Goal: Transaction & Acquisition: Purchase product/service

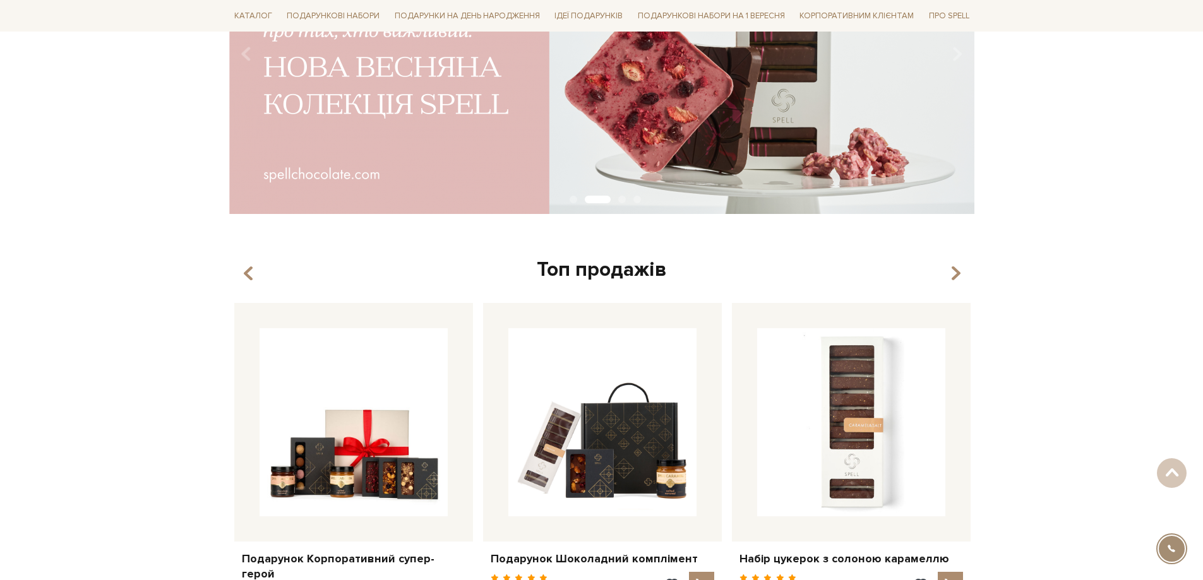
scroll to position [253, 0]
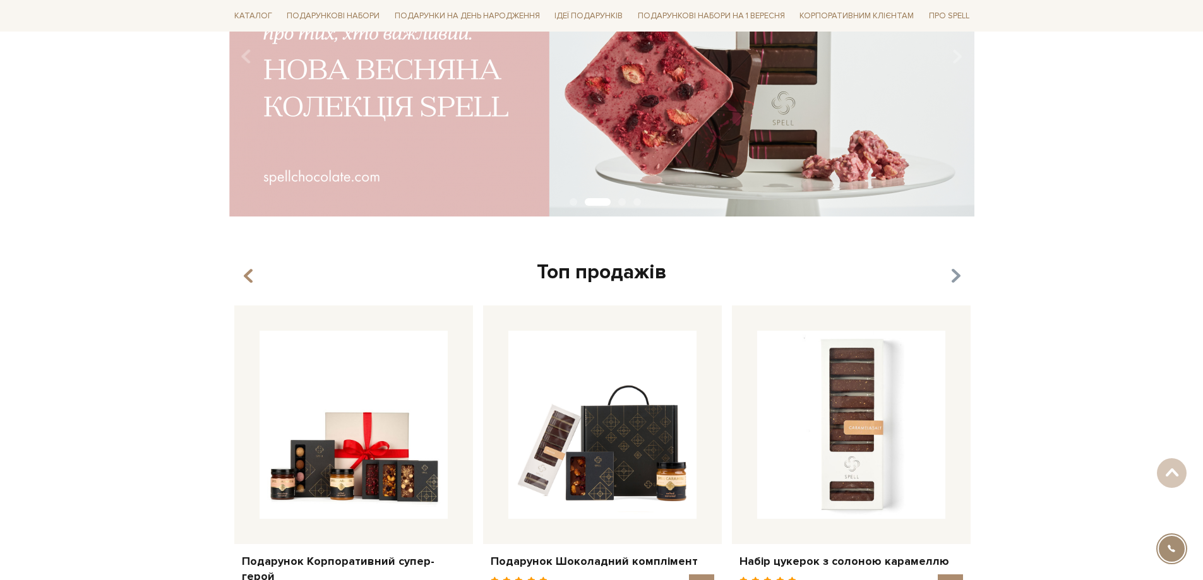
click at [958, 272] on icon "button" at bounding box center [955, 276] width 11 height 21
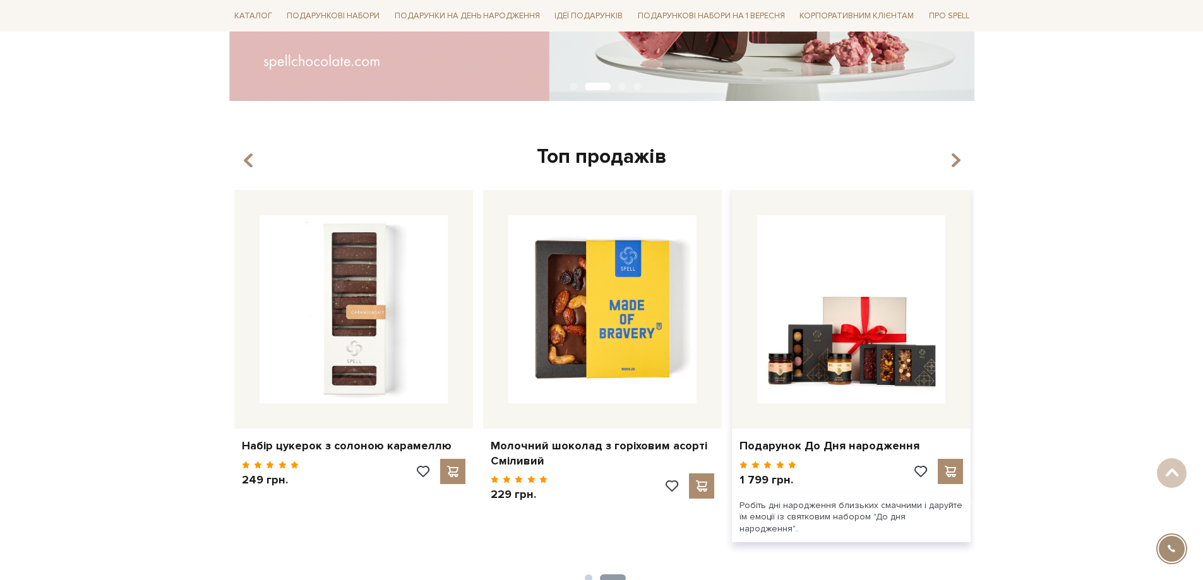
scroll to position [379, 0]
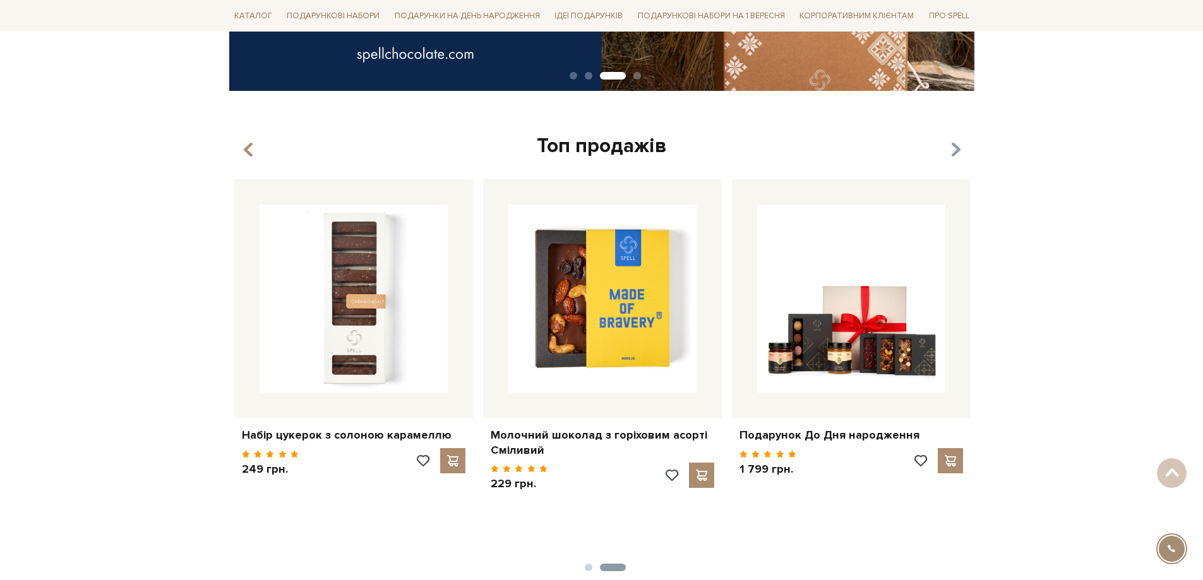
click at [950, 143] on icon "button" at bounding box center [955, 150] width 11 height 21
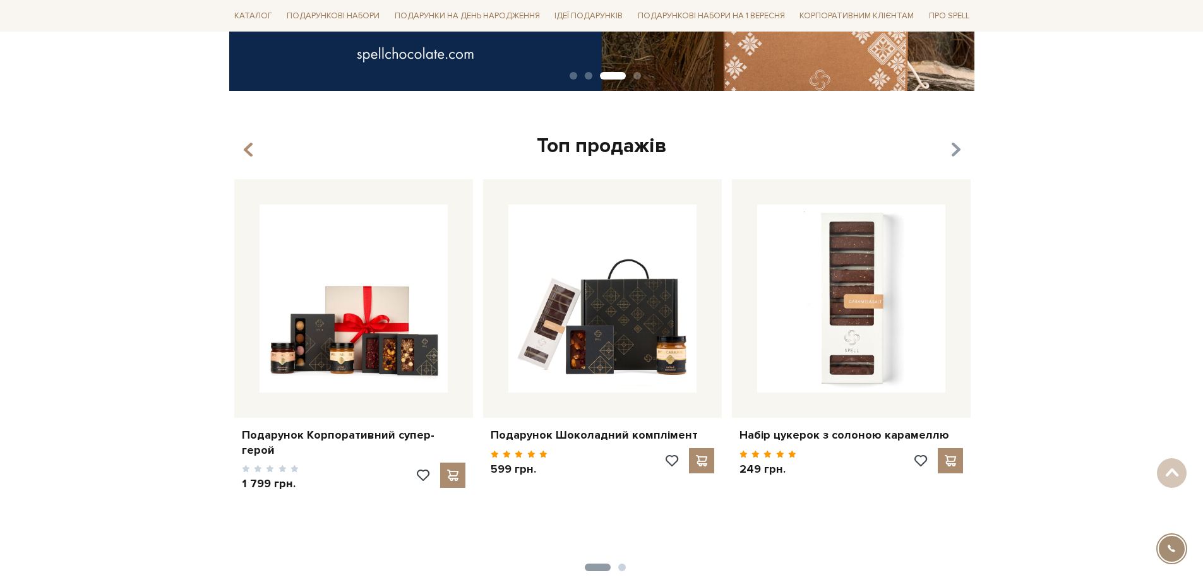
click at [954, 146] on icon "button" at bounding box center [955, 150] width 11 height 21
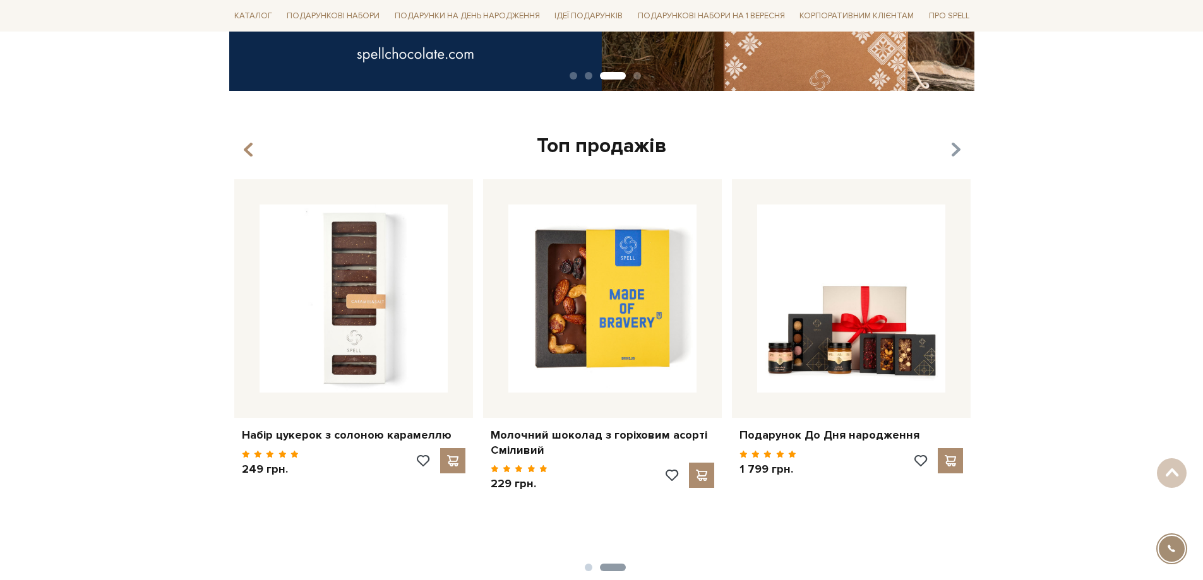
click at [954, 146] on icon "button" at bounding box center [955, 150] width 11 height 21
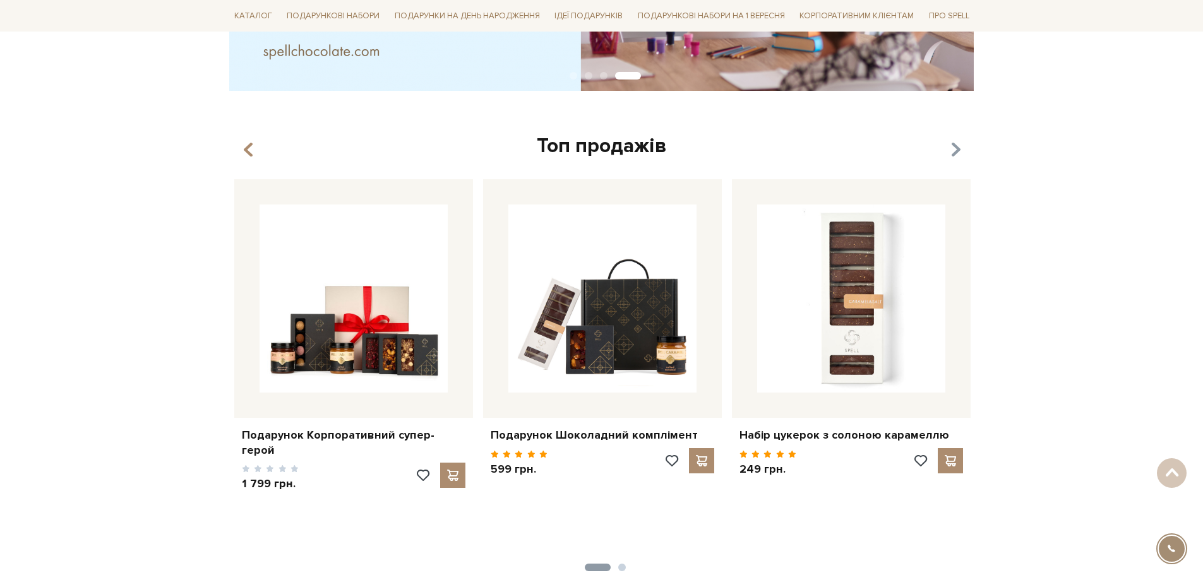
click at [955, 146] on icon "button" at bounding box center [955, 150] width 11 height 21
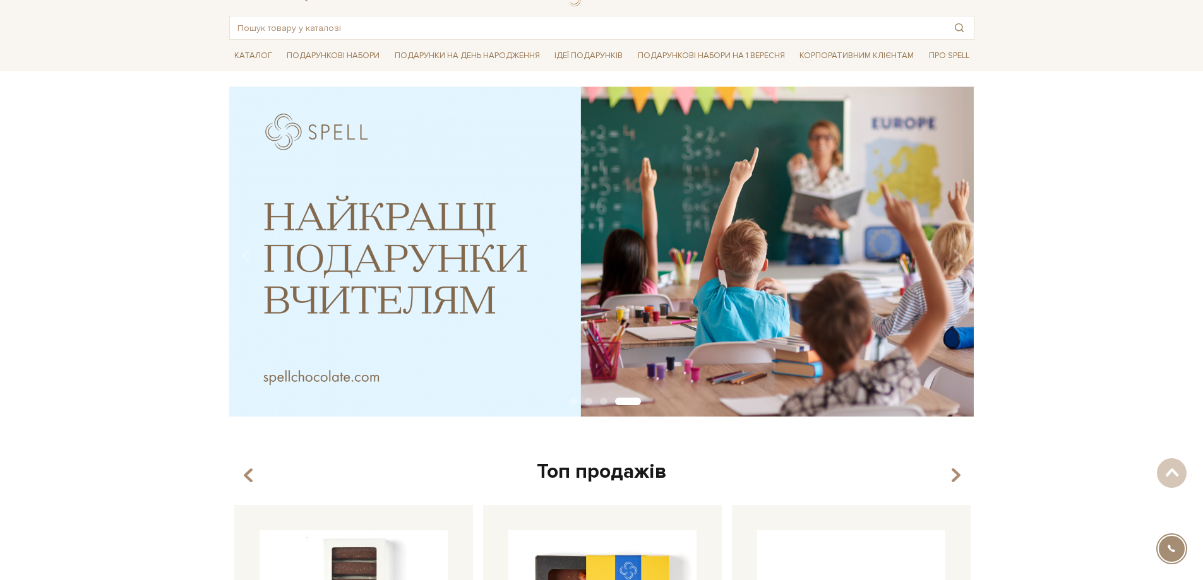
scroll to position [0, 0]
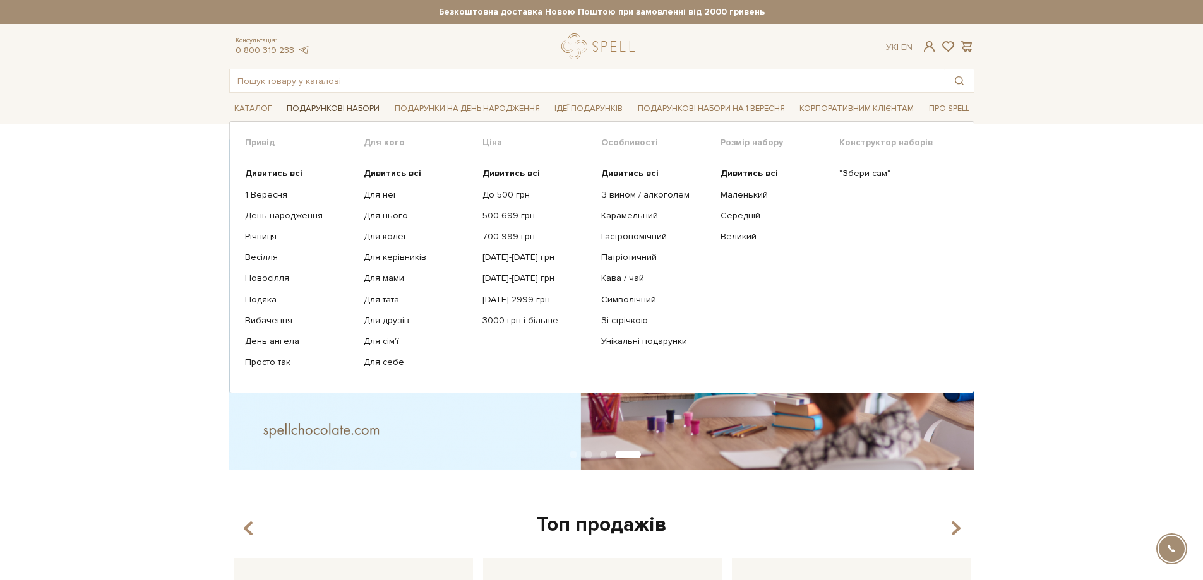
click at [325, 100] on link "Подарункові набори" at bounding box center [333, 109] width 103 height 20
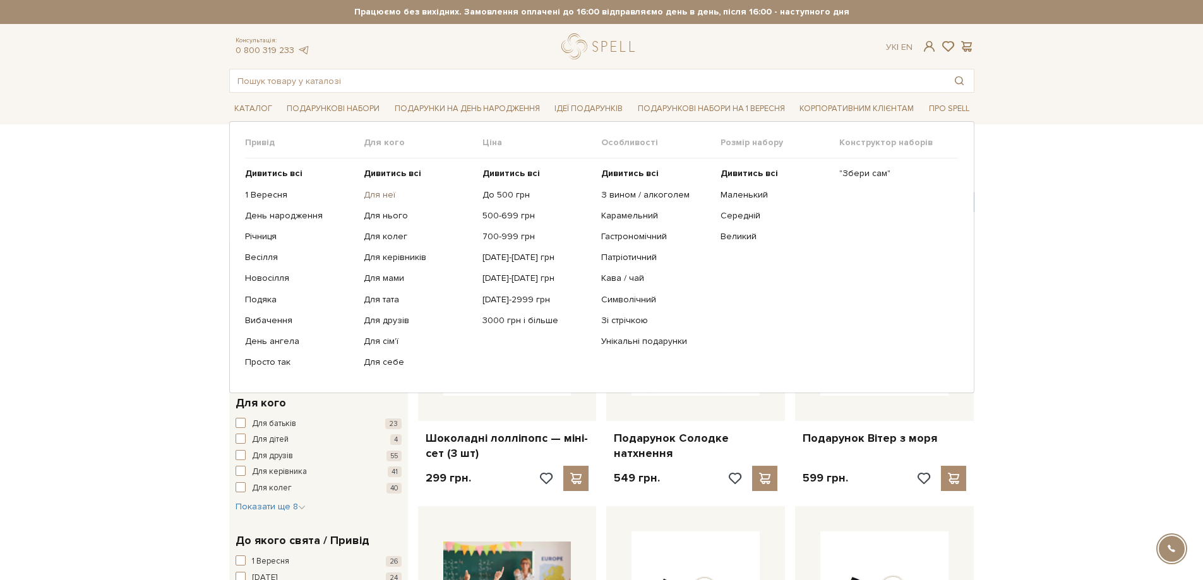
click at [368, 196] on link "Для неї" at bounding box center [418, 194] width 109 height 11
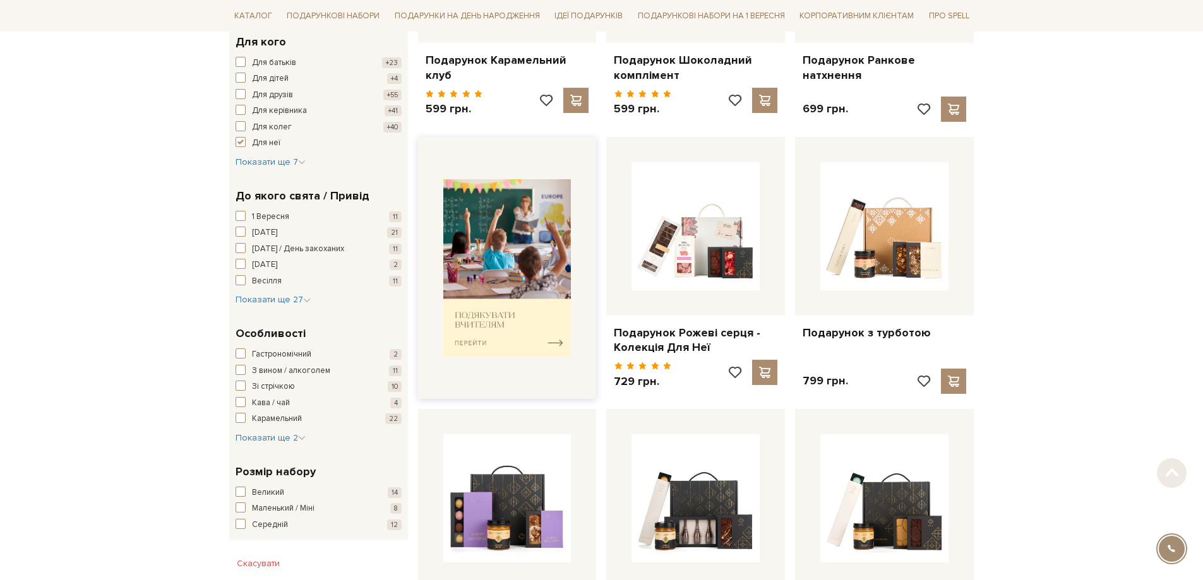
scroll to position [379, 0]
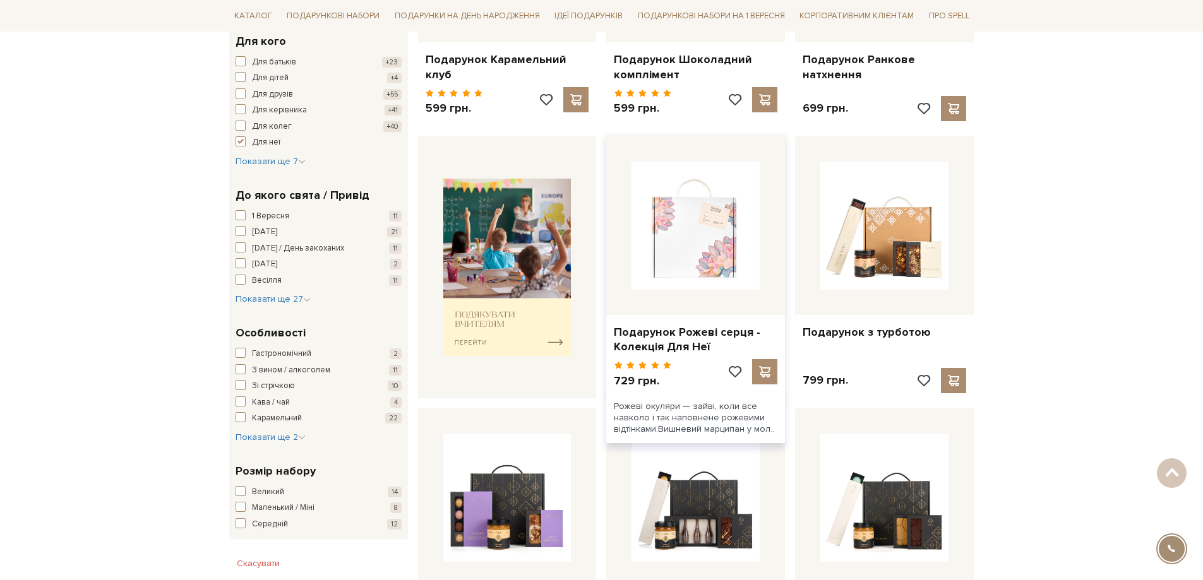
click at [705, 245] on img at bounding box center [695, 226] width 128 height 128
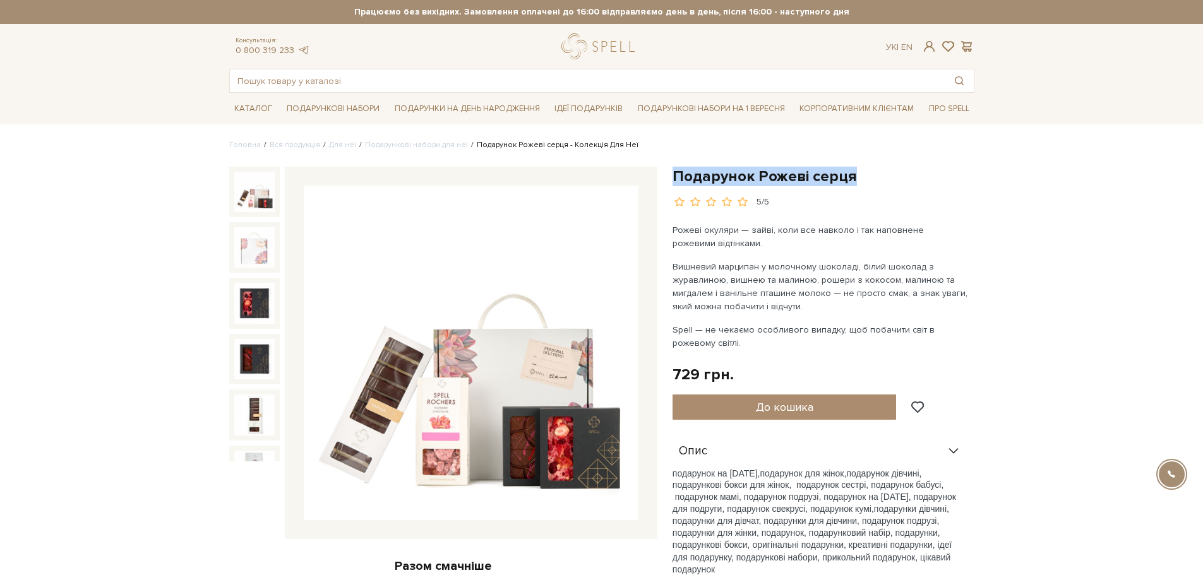
drag, startPoint x: 859, startPoint y: 177, endPoint x: 673, endPoint y: 170, distance: 185.7
click at [673, 170] on h1 "Подарунок Рожеві серця" at bounding box center [823, 177] width 302 height 20
click at [880, 179] on h1 "Подарунок Рожеві серця" at bounding box center [823, 177] width 302 height 20
drag, startPoint x: 857, startPoint y: 176, endPoint x: 758, endPoint y: 170, distance: 99.3
click at [758, 170] on h1 "Подарунок Рожеві серця" at bounding box center [823, 177] width 302 height 20
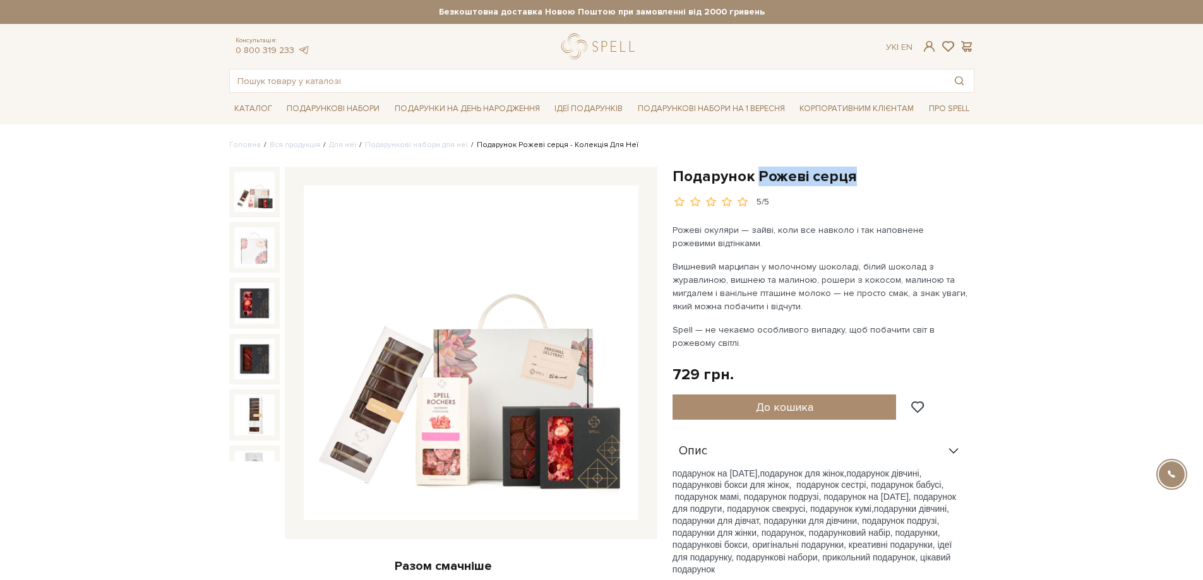
copy h1 "Рожеві серця"
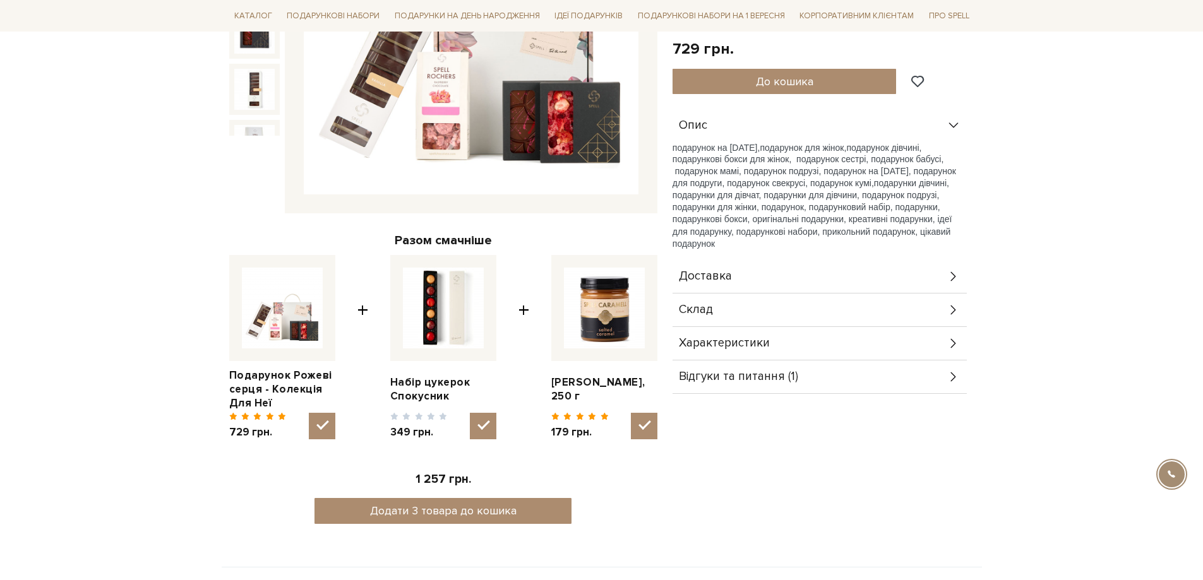
scroll to position [379, 0]
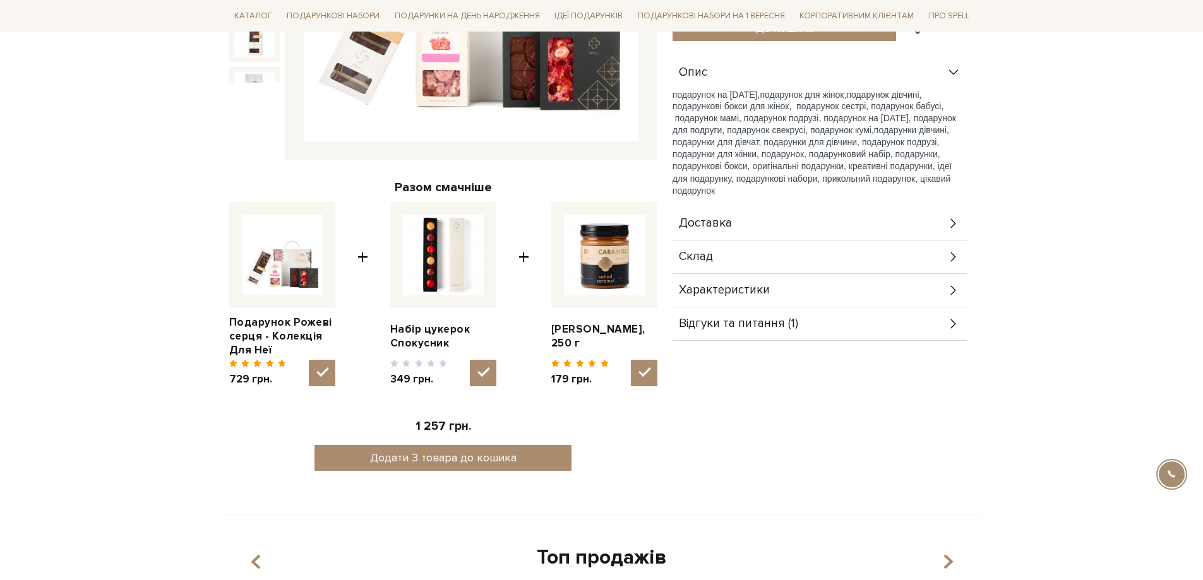
click at [762, 225] on div "Доставка" at bounding box center [819, 223] width 294 height 33
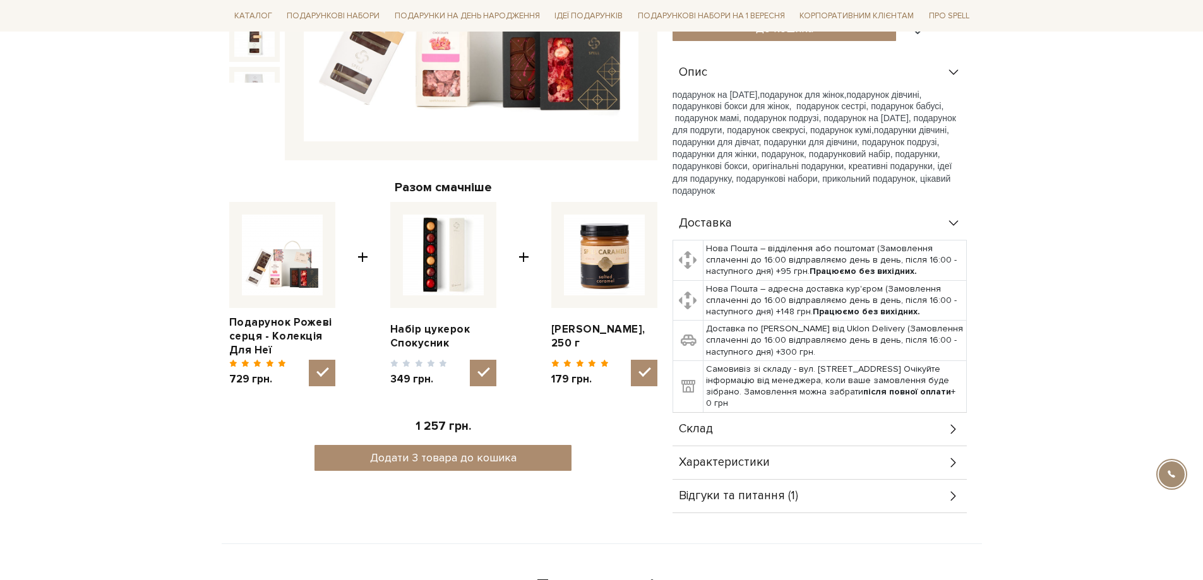
click at [755, 226] on div "Доставка" at bounding box center [819, 223] width 294 height 33
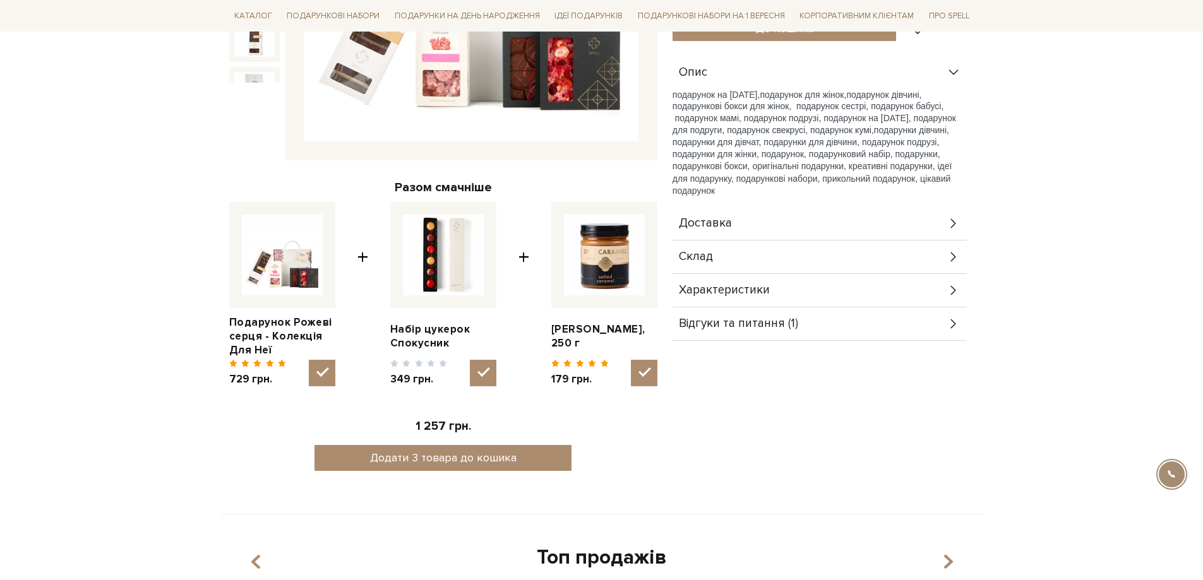
click at [736, 248] on div "Склад" at bounding box center [819, 257] width 294 height 33
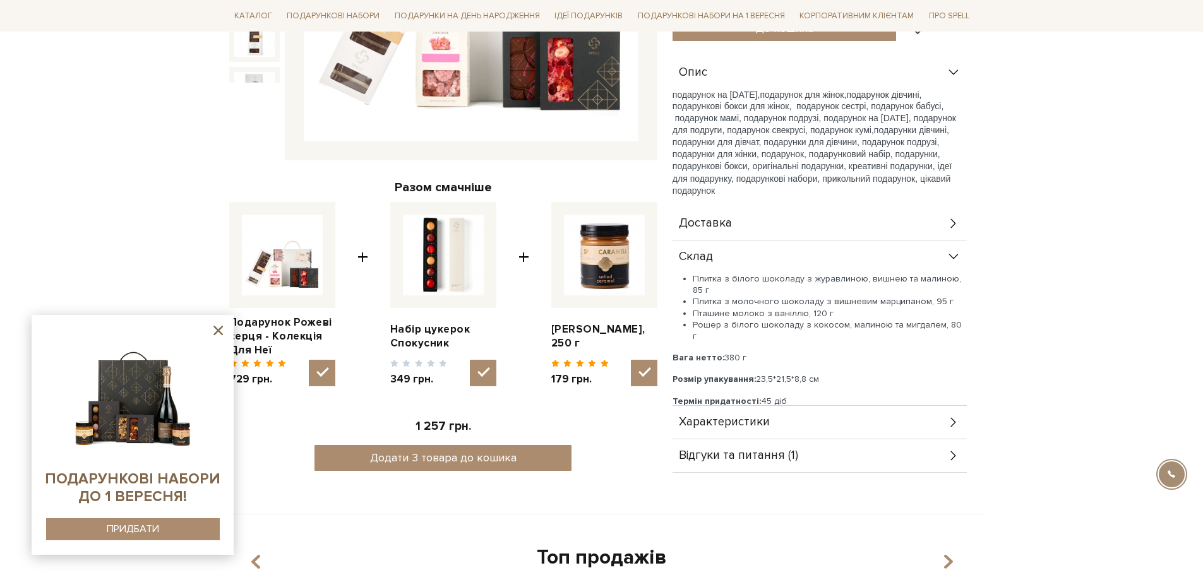
drag, startPoint x: 785, startPoint y: 389, endPoint x: 673, endPoint y: 383, distance: 111.9
click at [673, 383] on div "Плитка з білого шоколаду з журавлиною, вишнею та малиною, 85 г Плитка з молочно…" at bounding box center [819, 340] width 294 height 134
copy p "Термін придатності: 45 діб"
